Goal: Task Accomplishment & Management: Manage account settings

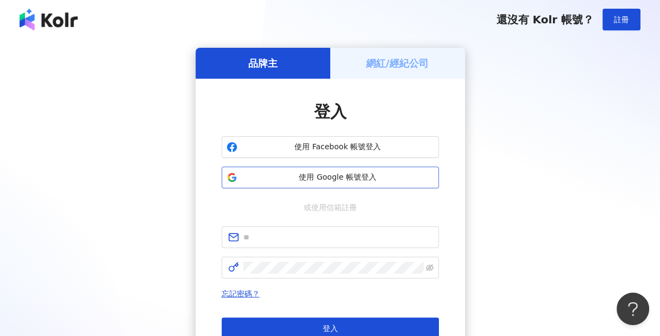
click at [332, 177] on span "使用 Google 帳號登入" at bounding box center [338, 177] width 192 height 11
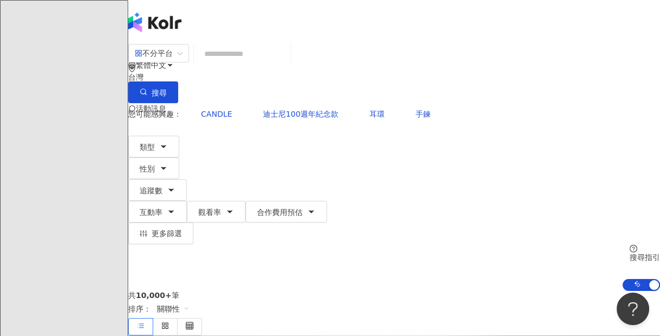
scroll to position [74, 0]
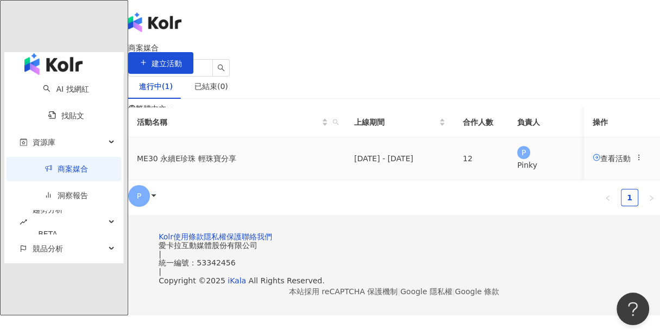
click at [593, 162] on span "查看活動" at bounding box center [612, 158] width 38 height 9
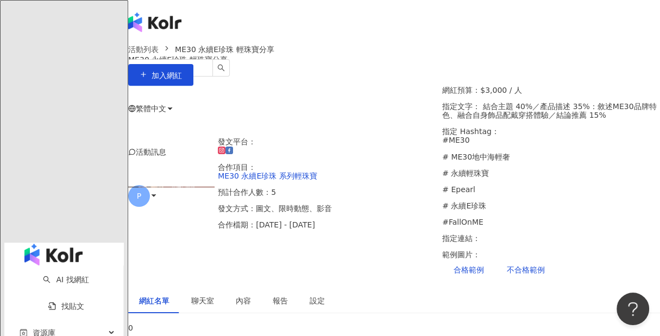
scroll to position [185, 0]
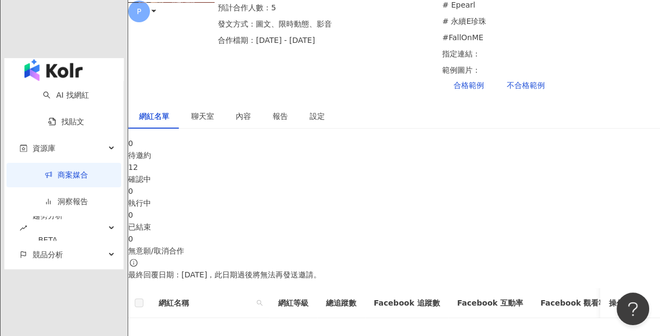
click at [269, 161] on div "12" at bounding box center [394, 167] width 532 height 12
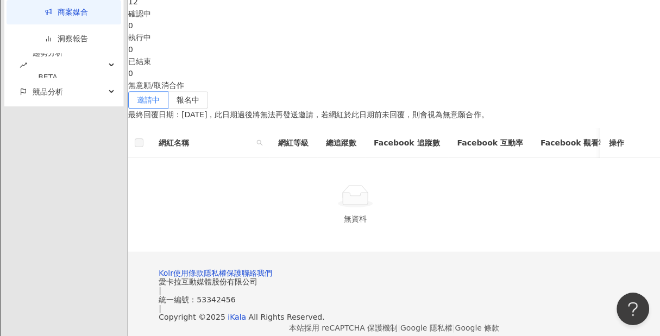
scroll to position [366, 0]
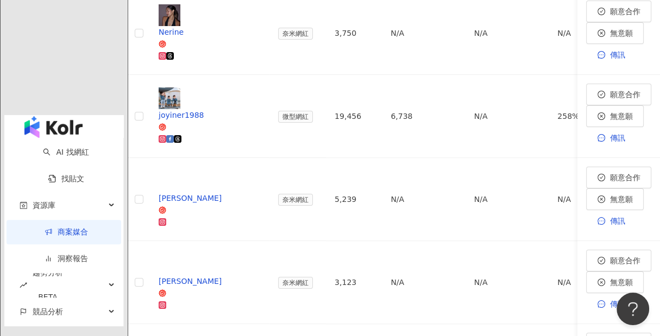
scroll to position [594, 0]
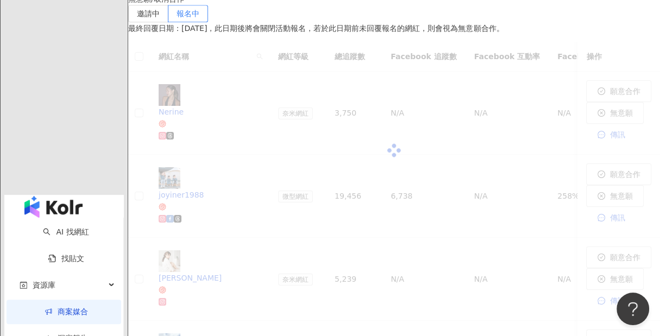
scroll to position [426, 0]
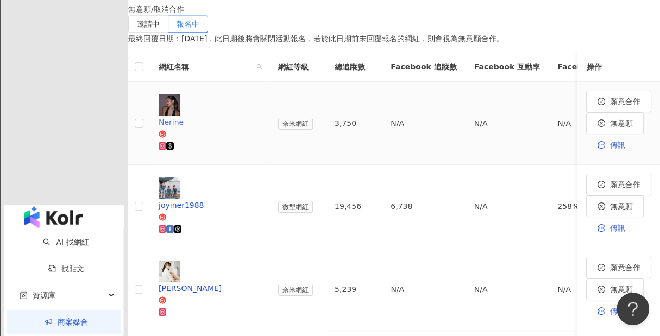
click at [180, 95] on img at bounding box center [170, 106] width 22 height 22
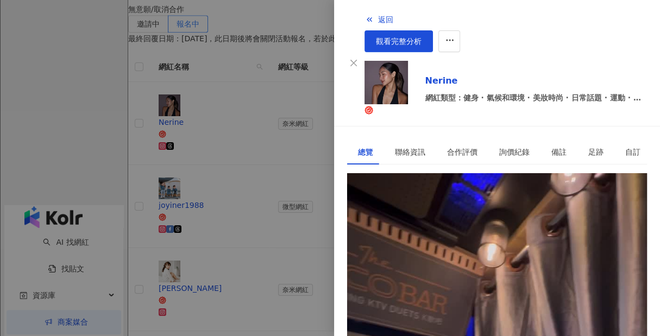
click at [441, 217] on div "[URL][DOMAIN_NAME]" at bounding box center [400, 223] width 85 height 12
click at [208, 117] on div at bounding box center [330, 168] width 660 height 336
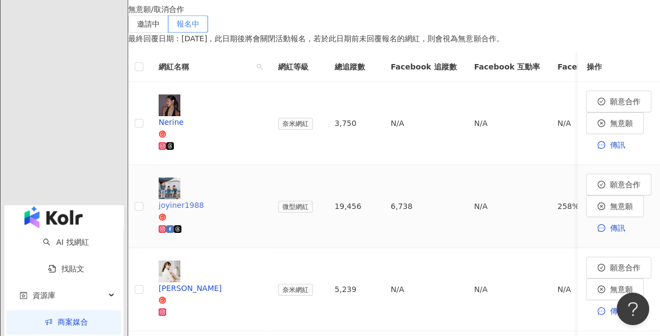
click at [180, 178] on img at bounding box center [170, 189] width 22 height 22
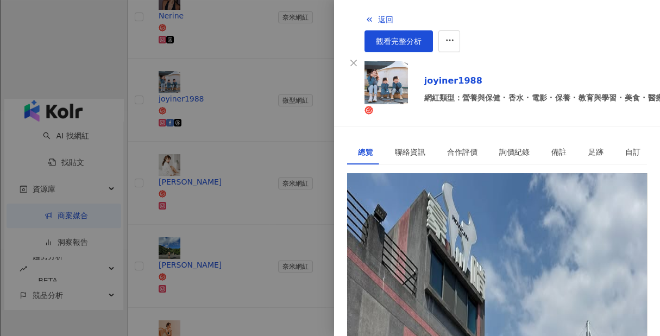
scroll to position [531, 0]
click at [142, 142] on div at bounding box center [330, 168] width 660 height 336
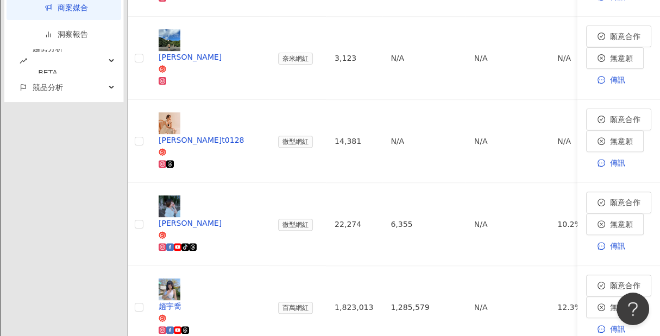
scroll to position [666, 0]
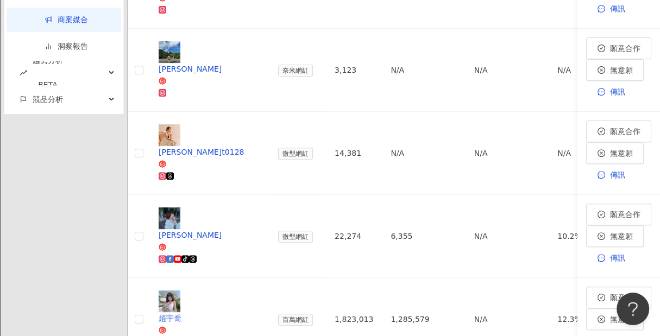
scroll to position [642, 0]
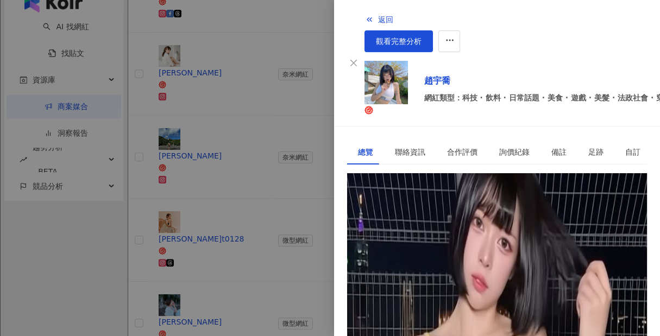
click at [443, 217] on div "[URL][DOMAIN_NAME]" at bounding box center [400, 223] width 85 height 12
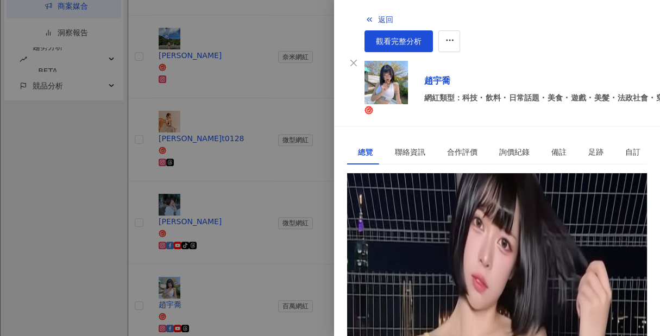
scroll to position [0, 0]
click at [503, 146] on div "詢價紀錄" at bounding box center [514, 152] width 30 height 12
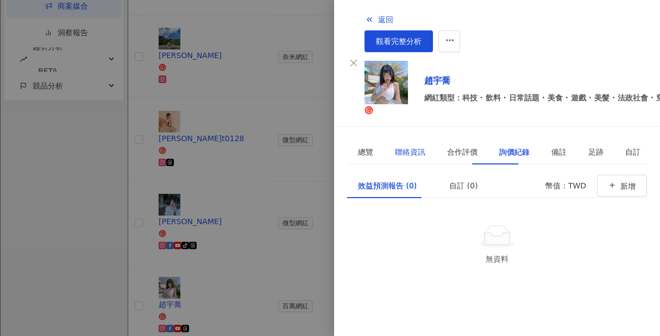
click at [398, 146] on div "聯絡資訊" at bounding box center [410, 152] width 30 height 12
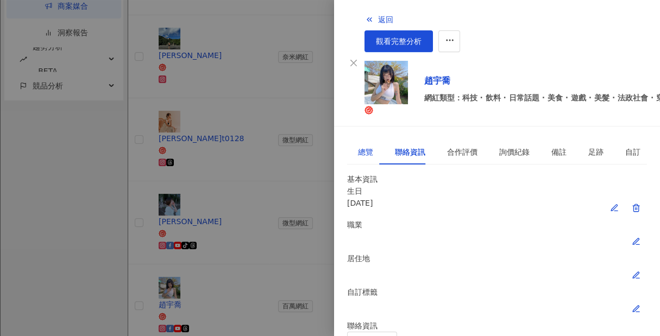
click at [366, 146] on div "總覽" at bounding box center [365, 152] width 15 height 12
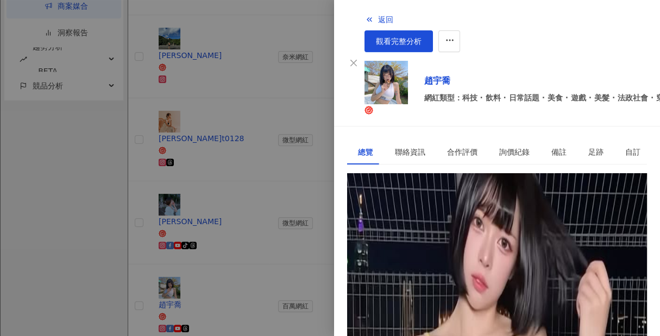
click at [414, 191] on div "128.6萬" at bounding box center [399, 197] width 29 height 12
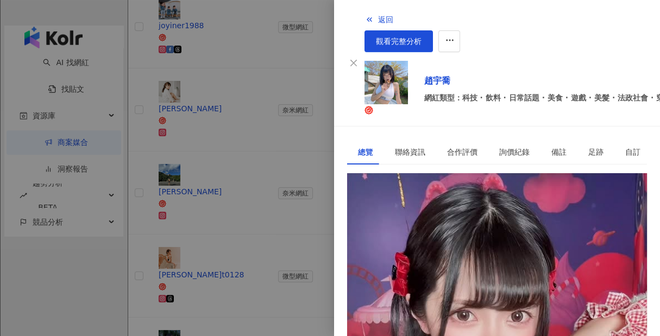
scroll to position [142, 0]
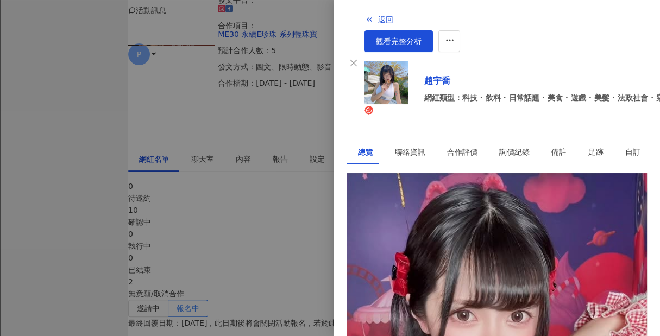
click at [376, 191] on div "40.2萬" at bounding box center [363, 197] width 24 height 12
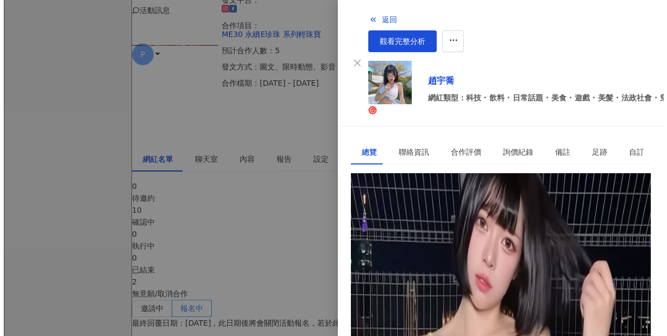
scroll to position [335, 0]
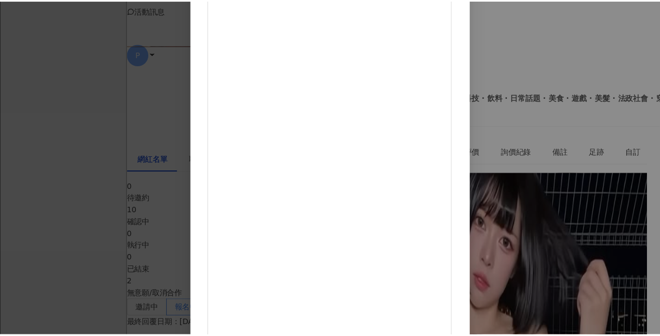
scroll to position [0, 0]
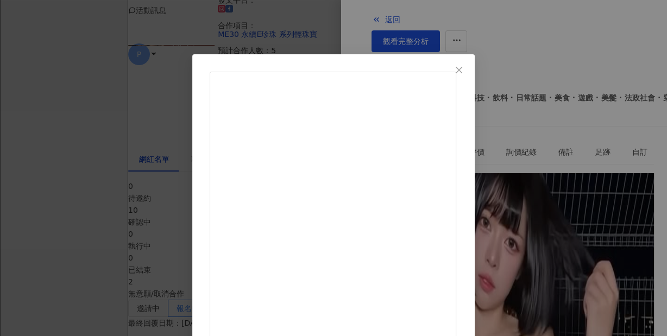
click at [630, 195] on div "趙宇喬 [DATE] [DATE]號 出門投票罷ʕ •ᴥ•ʔ/ 溫馨小提醒：晚上23:59後不能再拉票惹 2,164 171 4.6萬 查看原始貼文" at bounding box center [333, 168] width 667 height 336
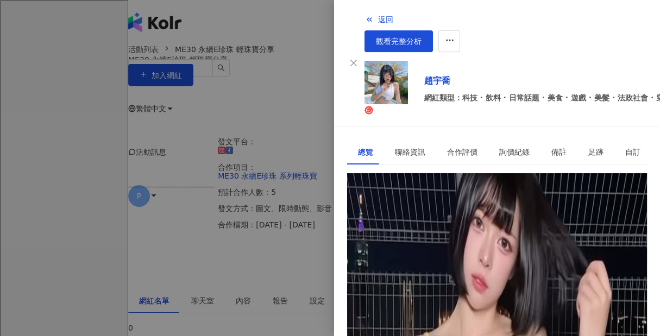
scroll to position [203, 0]
click at [588, 146] on div "足跡" at bounding box center [595, 152] width 15 height 12
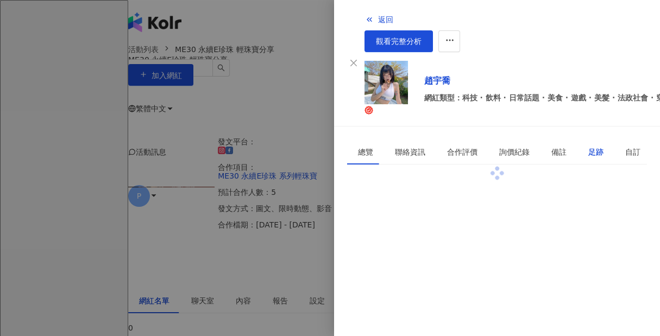
scroll to position [0, 0]
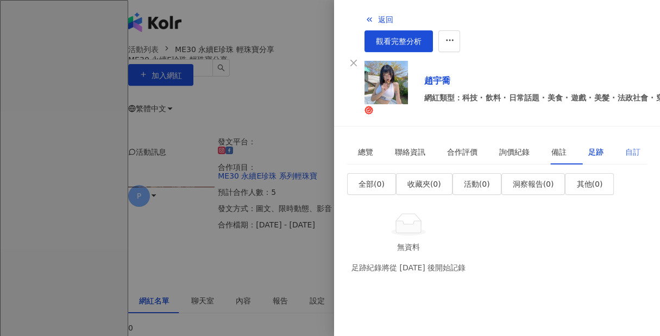
click at [614, 140] on div "自訂" at bounding box center [632, 152] width 37 height 25
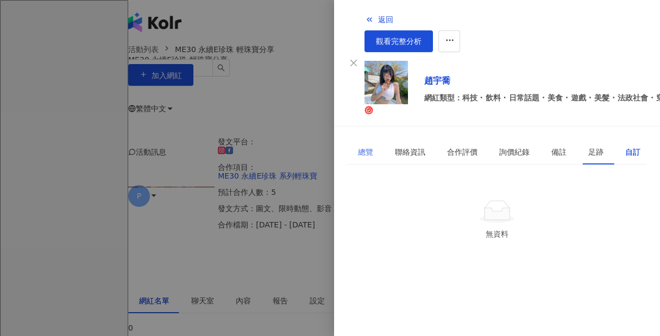
click at [353, 140] on div "總覽" at bounding box center [365, 152] width 37 height 25
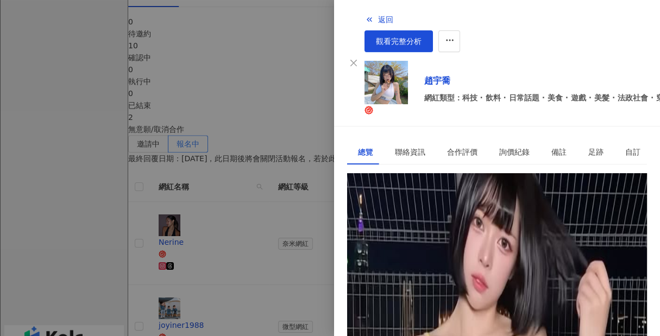
scroll to position [279, 0]
click at [276, 180] on div at bounding box center [330, 168] width 660 height 336
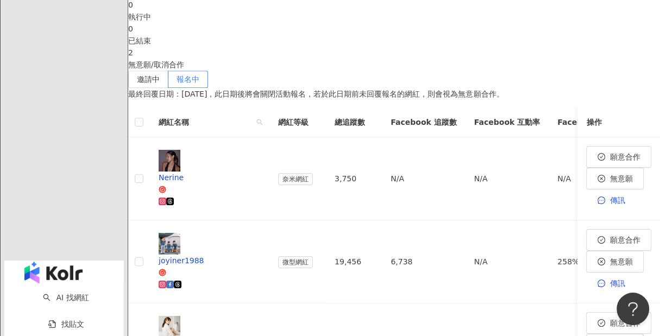
scroll to position [414, 0]
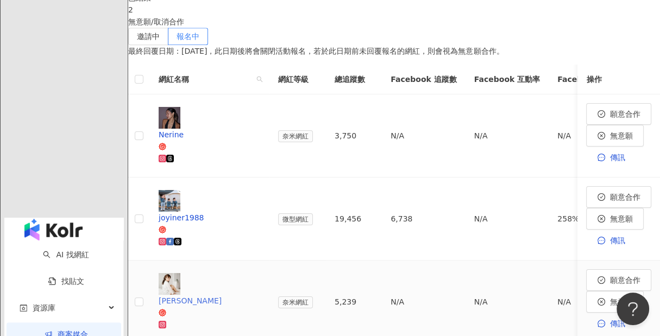
click at [236, 295] on div "[PERSON_NAME]" at bounding box center [210, 313] width 102 height 36
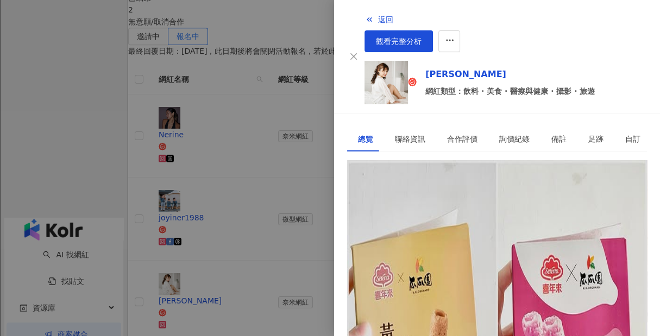
scroll to position [543, 0]
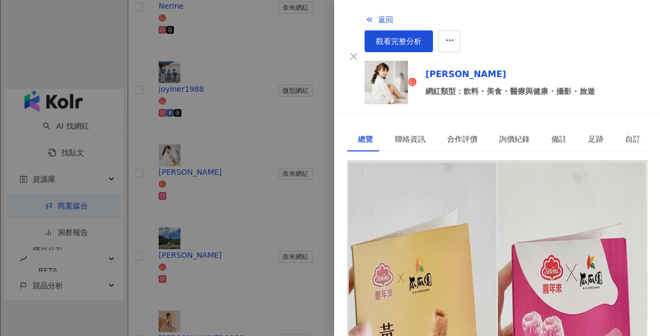
click at [183, 224] on div at bounding box center [330, 168] width 660 height 336
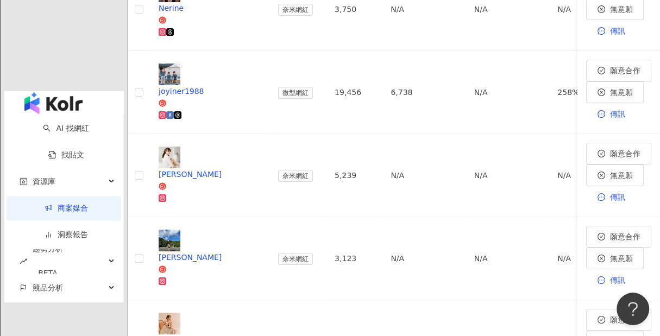
scroll to position [448, 0]
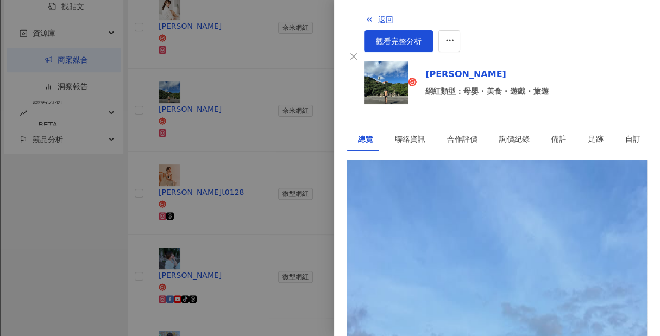
scroll to position [11, 0]
click at [443, 204] on div "[URL][DOMAIN_NAME]" at bounding box center [400, 210] width 85 height 12
click at [200, 259] on div at bounding box center [330, 168] width 660 height 336
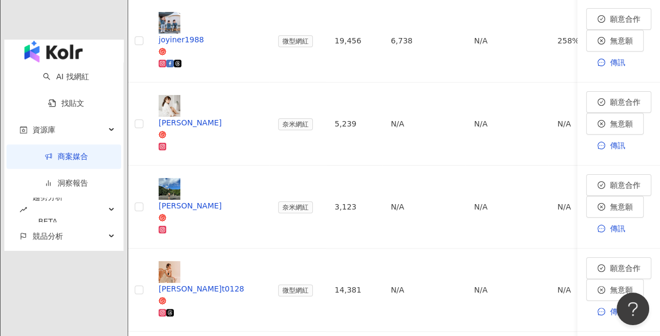
scroll to position [511, 0]
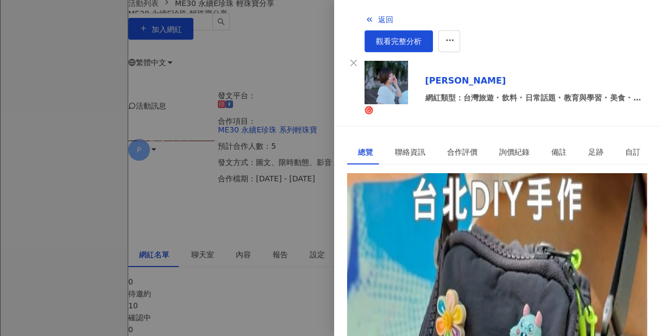
scroll to position [138, 0]
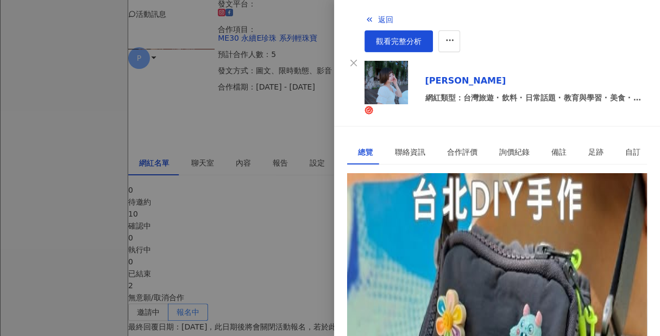
click at [203, 164] on div at bounding box center [330, 168] width 660 height 336
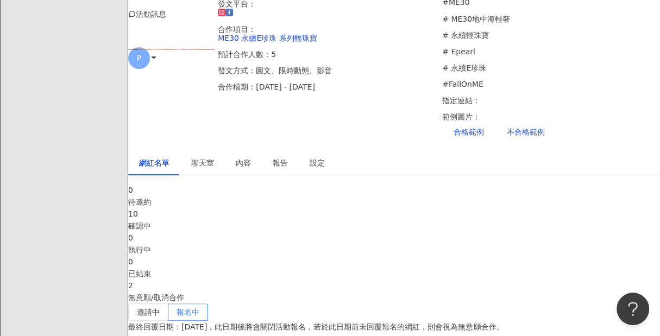
scroll to position [578, 0]
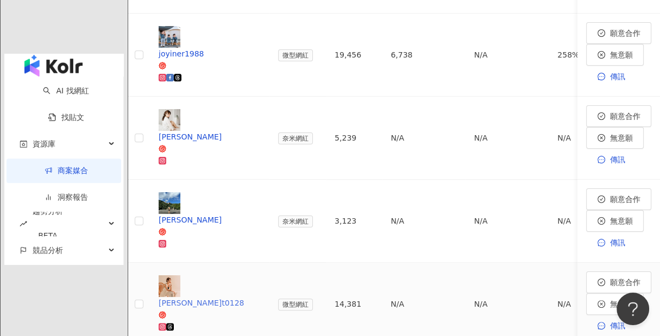
click at [231, 297] on div "[PERSON_NAME]t0128" at bounding box center [210, 303] width 102 height 12
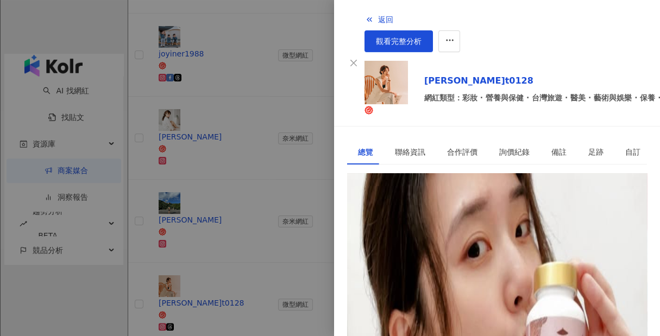
scroll to position [655, 0]
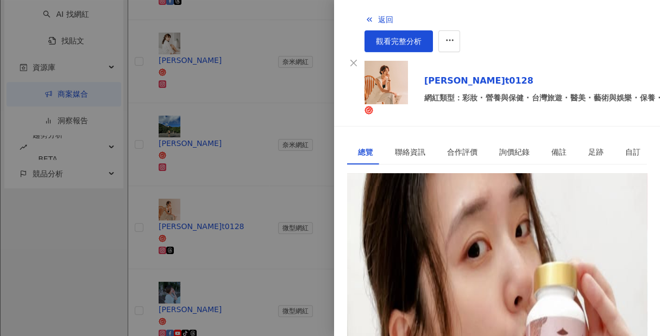
drag, startPoint x: 304, startPoint y: 178, endPoint x: 297, endPoint y: 180, distance: 7.6
click at [304, 178] on div at bounding box center [330, 168] width 660 height 336
